Goal: Information Seeking & Learning: Find contact information

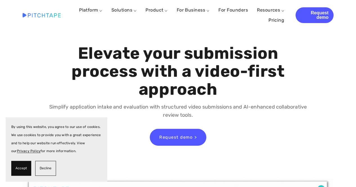
click at [159, 83] on h1 "Elevate your submission process with a video-first approach" at bounding box center [178, 72] width 258 height 54
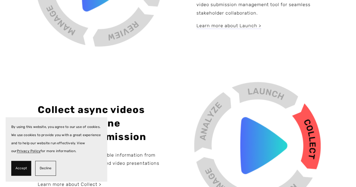
click at [24, 170] on span "Accept" at bounding box center [21, 169] width 12 height 8
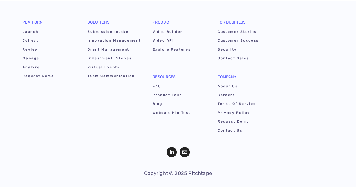
scroll to position [3161, 0]
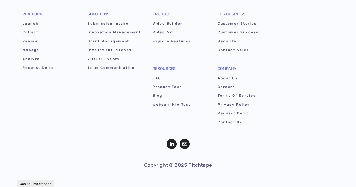
drag, startPoint x: 185, startPoint y: 117, endPoint x: 187, endPoint y: 184, distance: 67.1
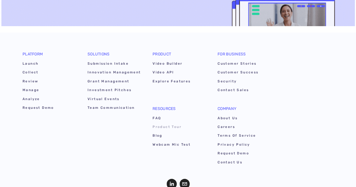
scroll to position [3114, 0]
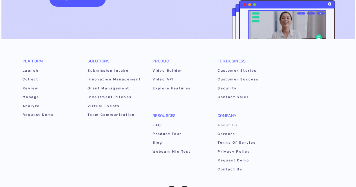
click at [223, 126] on link "About Us" at bounding box center [245, 126] width 54 height 9
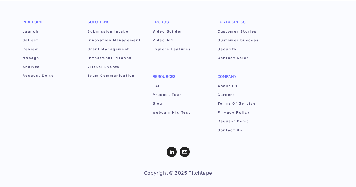
scroll to position [3161, 0]
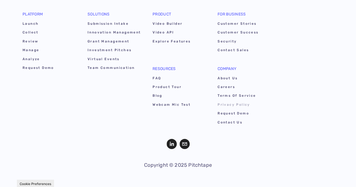
drag, startPoint x: 231, startPoint y: 104, endPoint x: 228, endPoint y: 102, distance: 3.4
click at [231, 104] on link "Privacy Policy" at bounding box center [245, 105] width 54 height 9
drag, startPoint x: 231, startPoint y: 97, endPoint x: 215, endPoint y: 86, distance: 19.7
click at [231, 97] on link "Terms of Service" at bounding box center [245, 96] width 54 height 9
click at [158, 95] on link "Blog" at bounding box center [180, 96] width 54 height 9
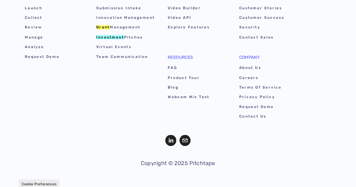
scroll to position [776, 0]
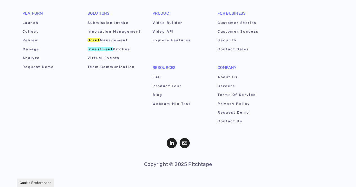
click at [203, 60] on div "Resources FAQ Product Tour Blog Webcam Mic Test" at bounding box center [179, 87] width 65 height 55
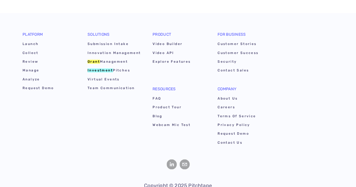
scroll to position [2536, 0]
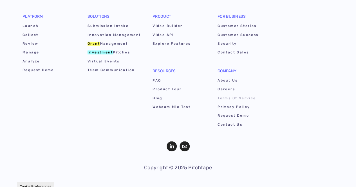
click at [229, 104] on link "Terms of Service" at bounding box center [245, 99] width 54 height 9
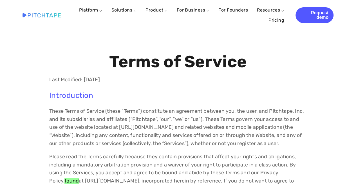
click at [209, 99] on h3 "Introduction" at bounding box center [178, 95] width 258 height 9
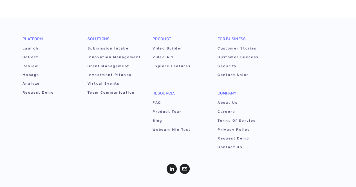
scroll to position [423, 0]
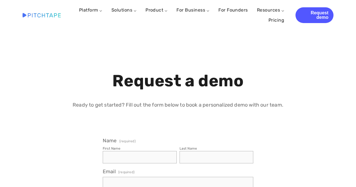
select select "US"
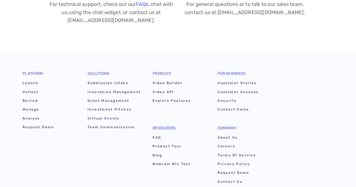
scroll to position [516, 0]
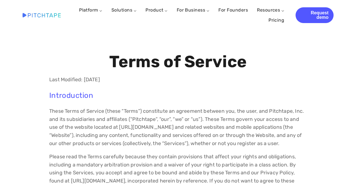
scroll to position [3565, 0]
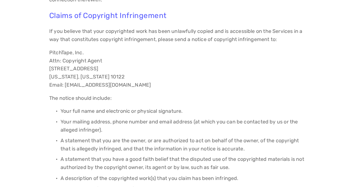
drag, startPoint x: 65, startPoint y: 85, endPoint x: 126, endPoint y: 88, distance: 60.4
click at [126, 88] on p "PitchTape, Inc. Attn: Copyright Agent [STREET_ADDRESS][US_STATE][US_STATE] Emai…" at bounding box center [178, 69] width 258 height 41
copy p "[GEOGRAPHIC_DATA]"
click at [132, 89] on p "PitchTape, Inc. Attn: Copyright Agent [STREET_ADDRESS][US_STATE][US_STATE] Emai…" at bounding box center [178, 69] width 258 height 41
